Goal: Transaction & Acquisition: Purchase product/service

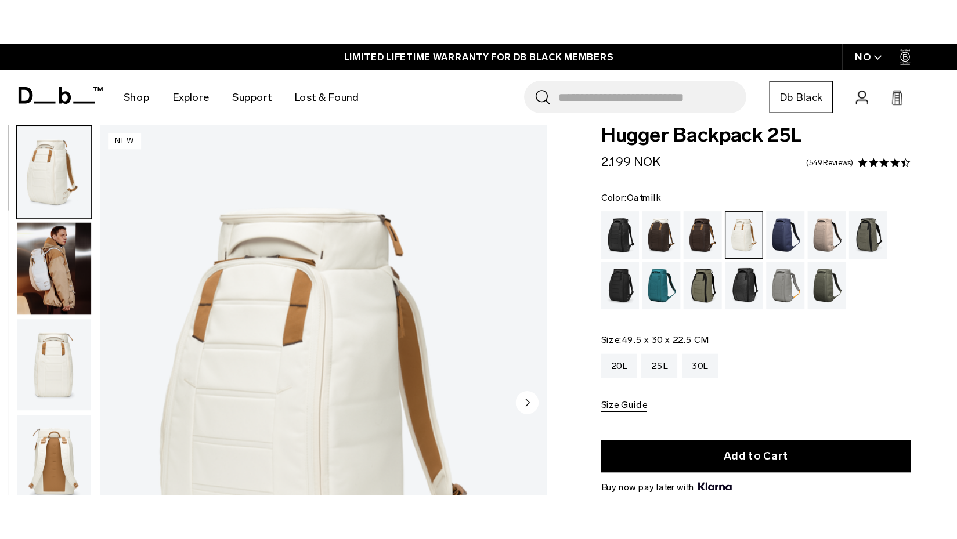
scroll to position [23, 0]
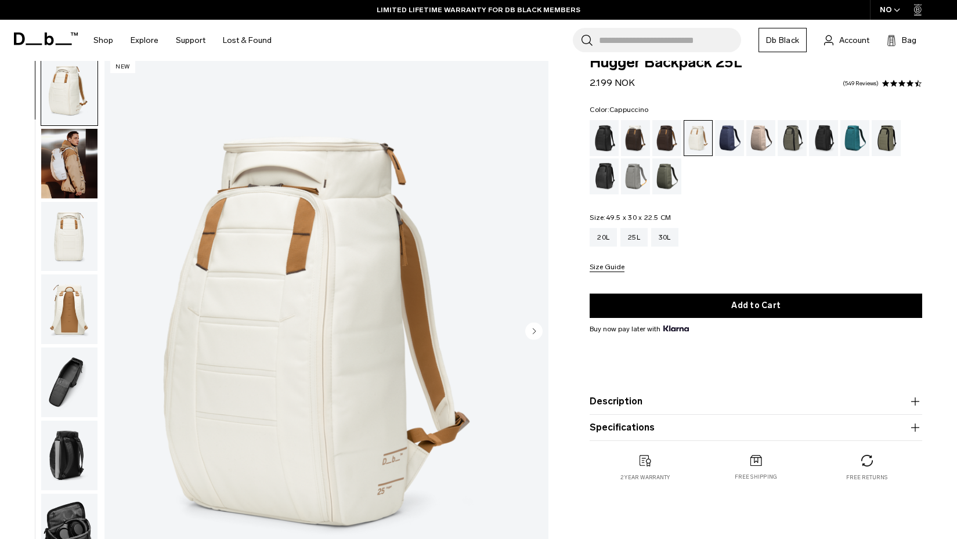
click at [635, 141] on div "Cappuccino" at bounding box center [636, 138] width 30 height 36
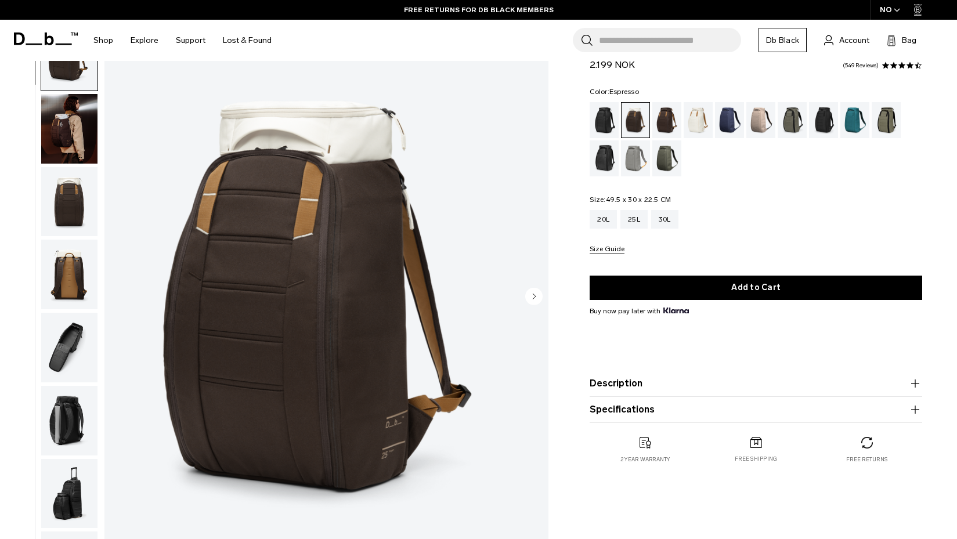
click at [662, 126] on div "Espresso" at bounding box center [668, 120] width 30 height 36
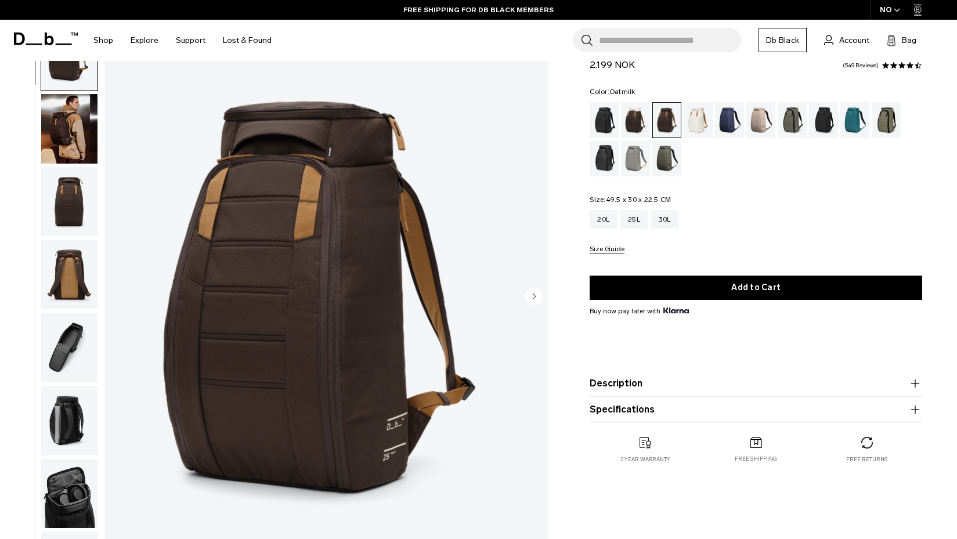
click at [697, 117] on div "Oatmilk" at bounding box center [699, 120] width 30 height 36
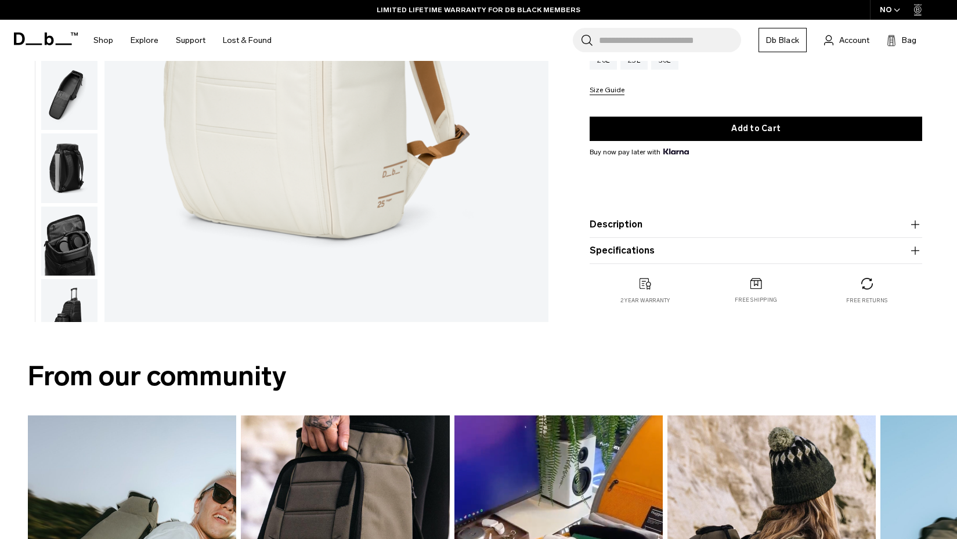
scroll to position [290, 0]
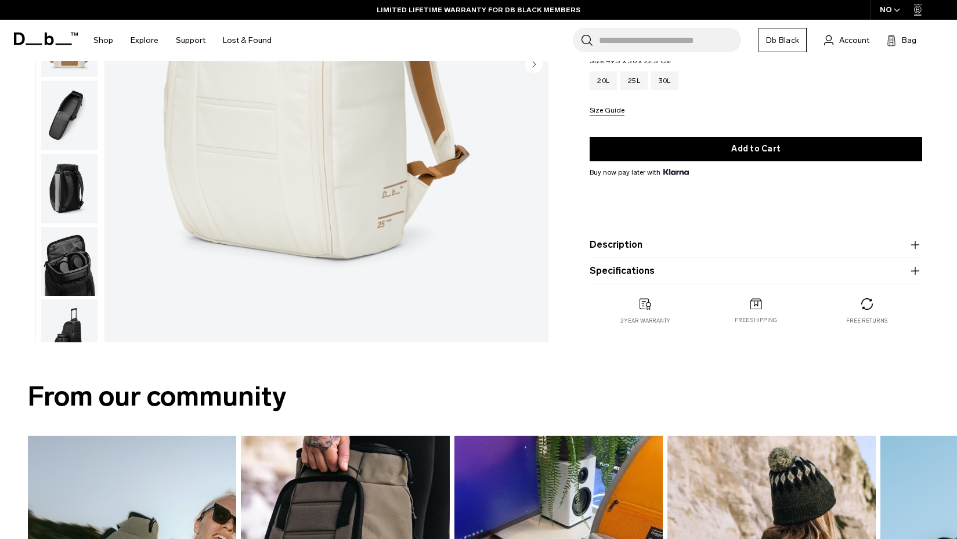
click at [748, 248] on button "Description" at bounding box center [756, 245] width 333 height 14
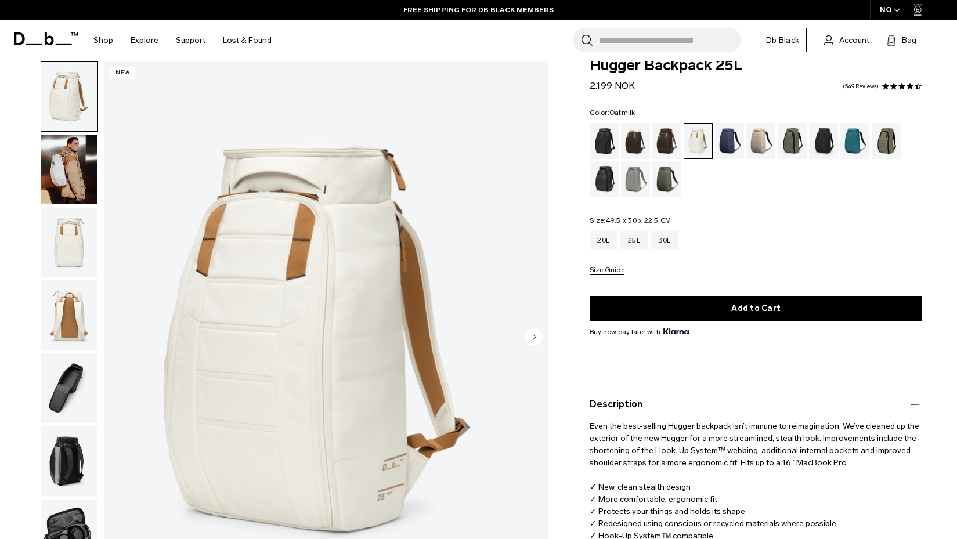
scroll to position [0, 0]
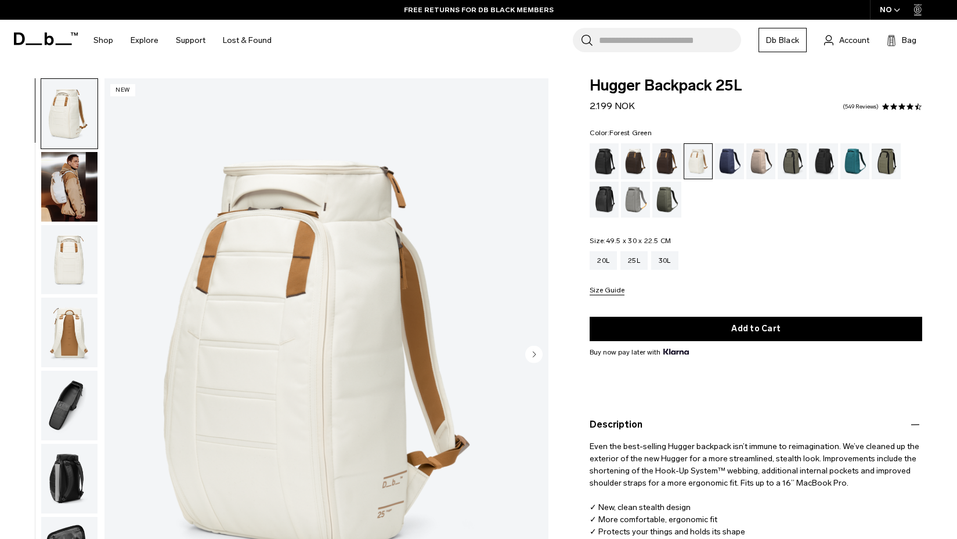
click at [791, 160] on div "Forest Green" at bounding box center [793, 161] width 30 height 36
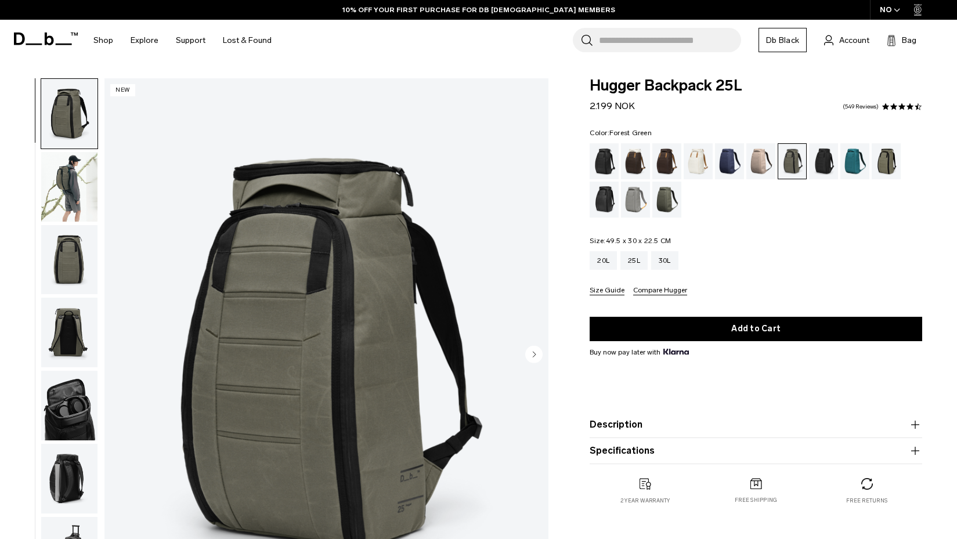
scroll to position [58, 0]
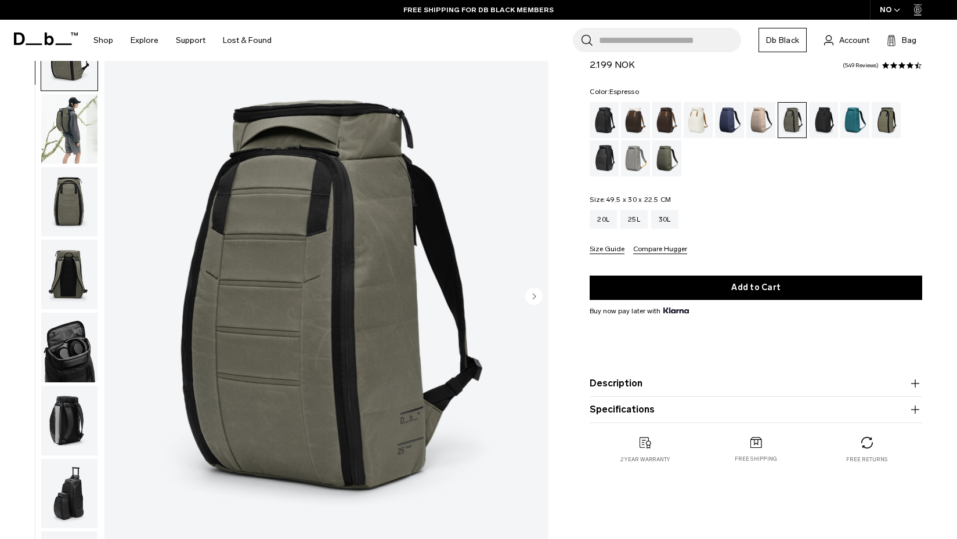
click at [667, 115] on div "Espresso" at bounding box center [668, 120] width 30 height 36
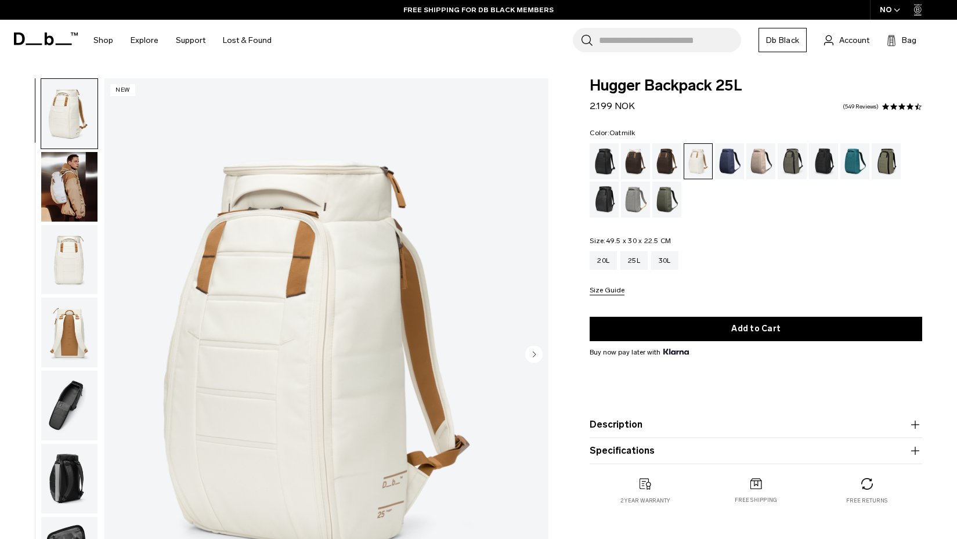
click at [66, 337] on img "button" at bounding box center [69, 333] width 56 height 70
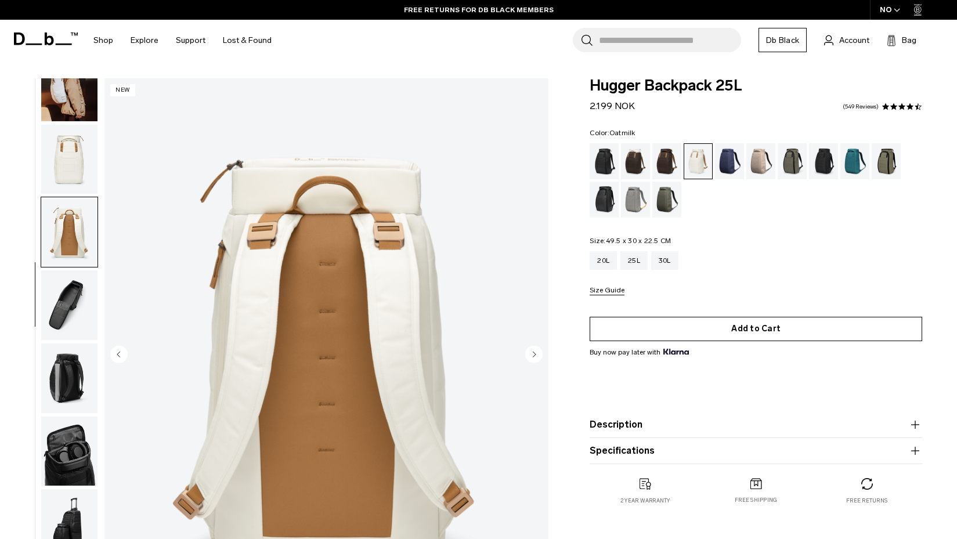
click at [749, 330] on button "Add to Cart" at bounding box center [756, 329] width 333 height 24
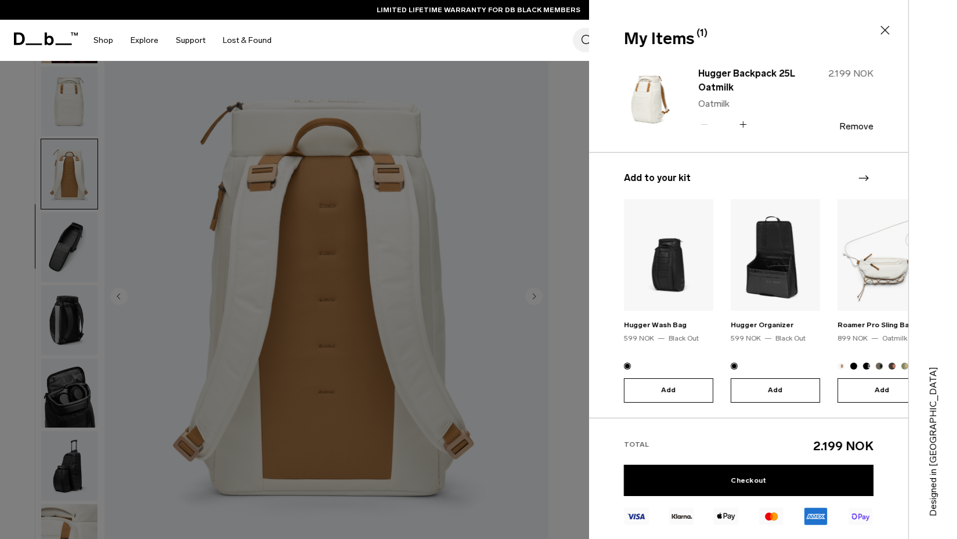
click at [888, 28] on icon at bounding box center [885, 30] width 9 height 9
